Goal: Task Accomplishment & Management: Use online tool/utility

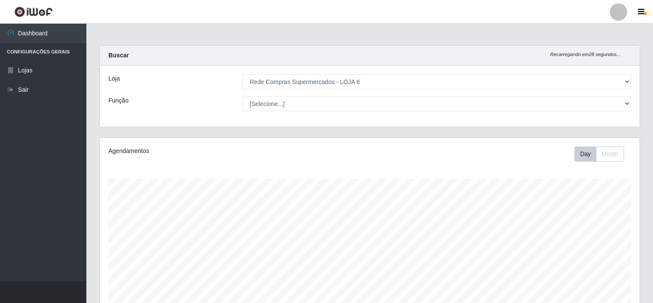
select select "398"
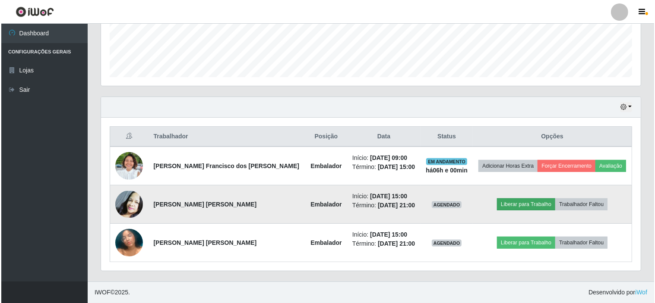
scroll to position [179, 540]
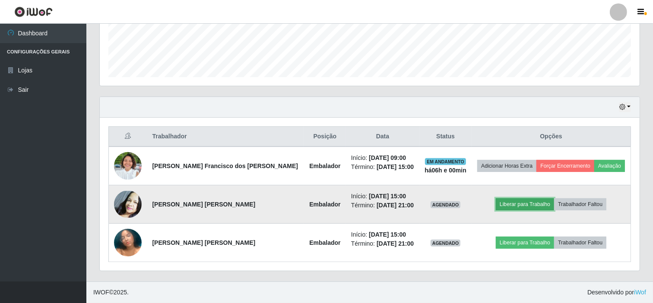
click at [504, 203] on button "Liberar para Trabalho" at bounding box center [525, 205] width 58 height 12
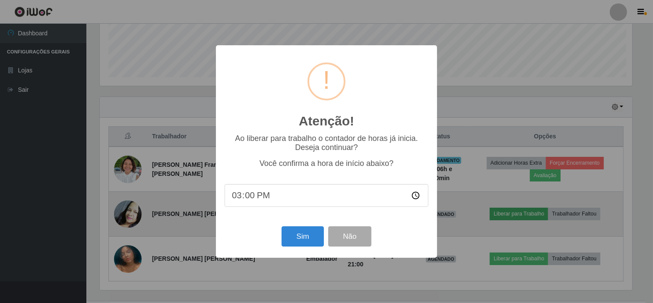
scroll to position [179, 534]
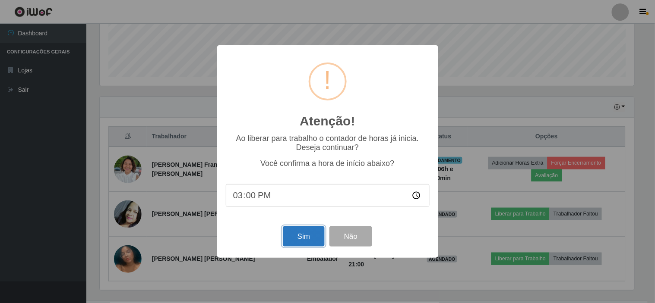
click at [303, 239] on button "Sim" at bounding box center [304, 237] width 42 height 20
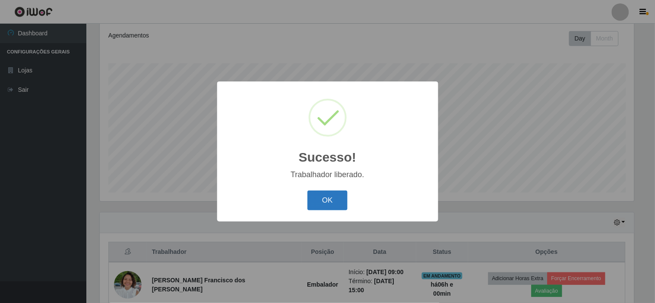
click at [333, 205] on button "OK" at bounding box center [327, 201] width 40 height 20
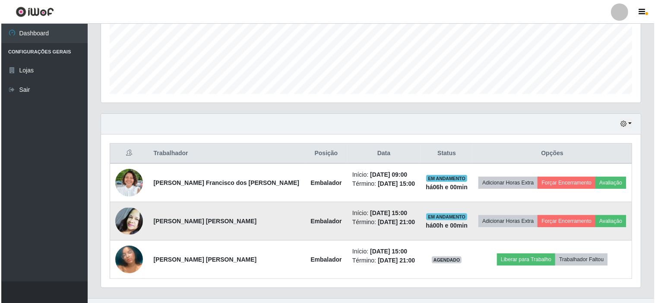
scroll to position [231, 0]
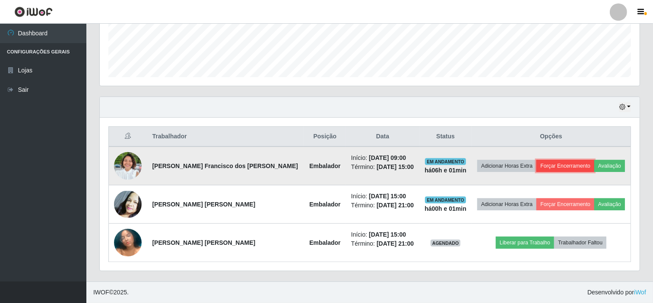
click at [550, 164] on button "Forçar Encerramento" at bounding box center [565, 166] width 58 height 12
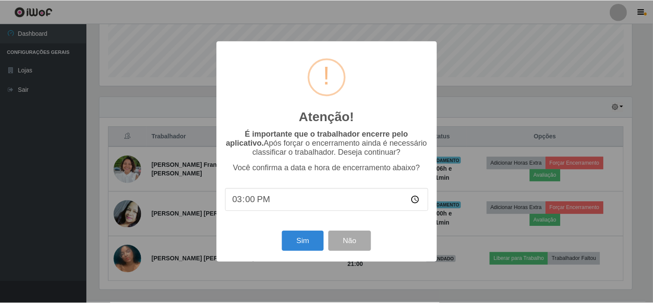
scroll to position [179, 534]
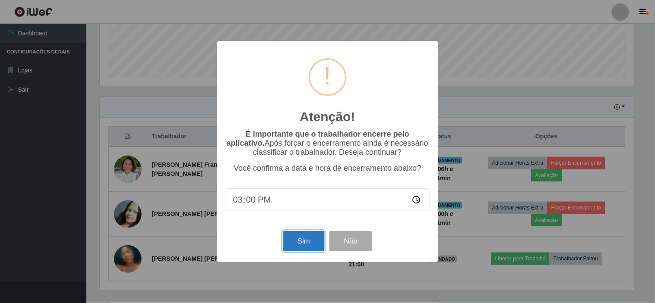
click at [301, 245] on button "Sim" at bounding box center [304, 241] width 42 height 20
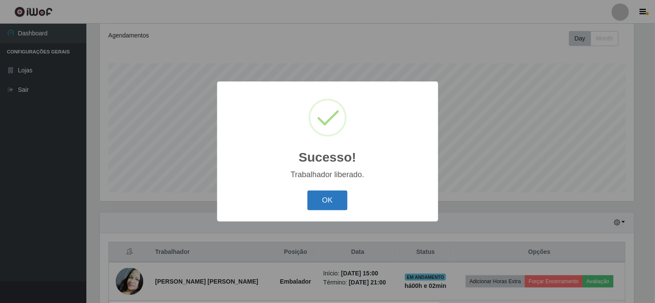
click at [332, 203] on button "OK" at bounding box center [327, 201] width 40 height 20
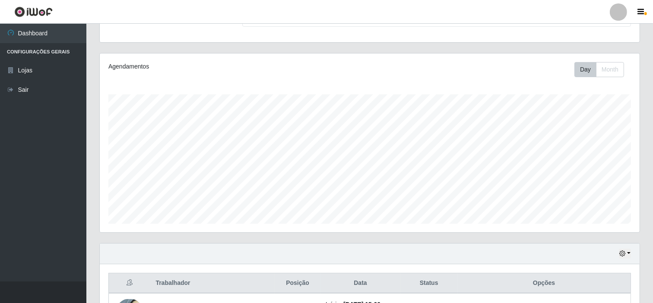
scroll to position [68, 0]
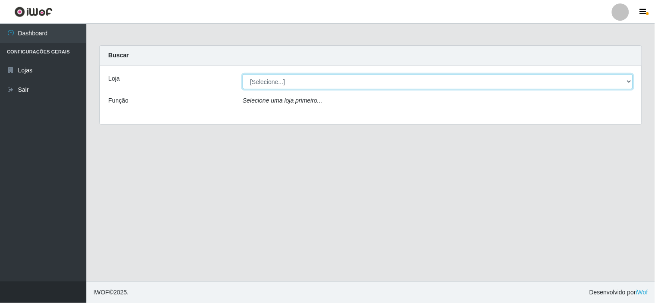
drag, startPoint x: 627, startPoint y: 84, endPoint x: 601, endPoint y: 85, distance: 26.0
click at [627, 84] on select "[Selecione...] Rede Compras Supermercados - LOJA 6" at bounding box center [438, 81] width 390 height 15
select select "398"
click at [243, 74] on select "[Selecione...] Rede Compras Supermercados - LOJA 6" at bounding box center [438, 81] width 390 height 15
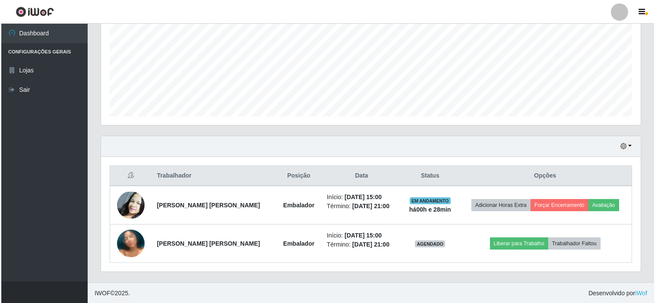
scroll to position [193, 0]
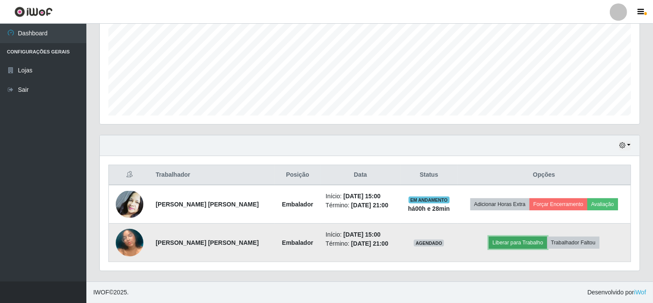
click at [514, 244] on button "Liberar para Trabalho" at bounding box center [518, 243] width 58 height 12
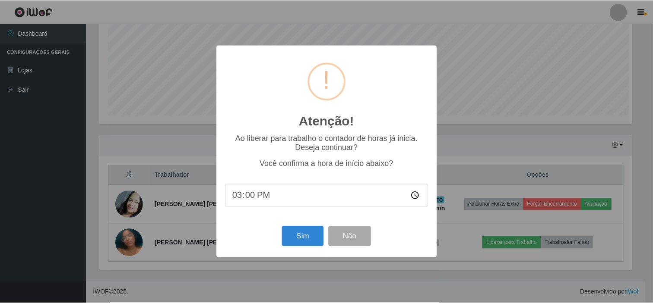
scroll to position [179, 534]
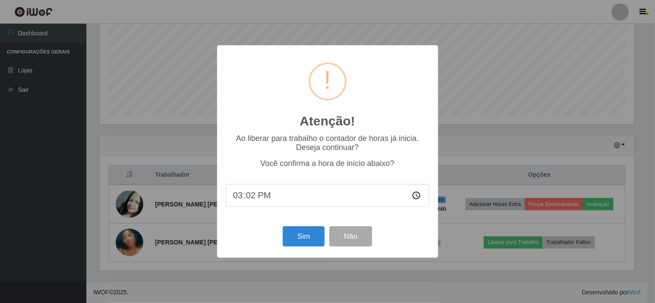
type input "15:28"
click at [304, 240] on button "Sim" at bounding box center [304, 237] width 42 height 20
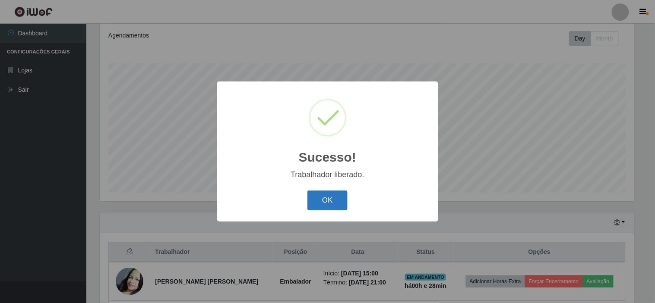
click at [332, 201] on button "OK" at bounding box center [327, 201] width 40 height 20
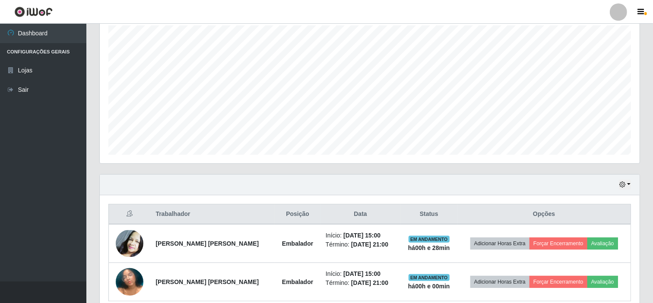
scroll to position [193, 0]
